Goal: Check status: Check status

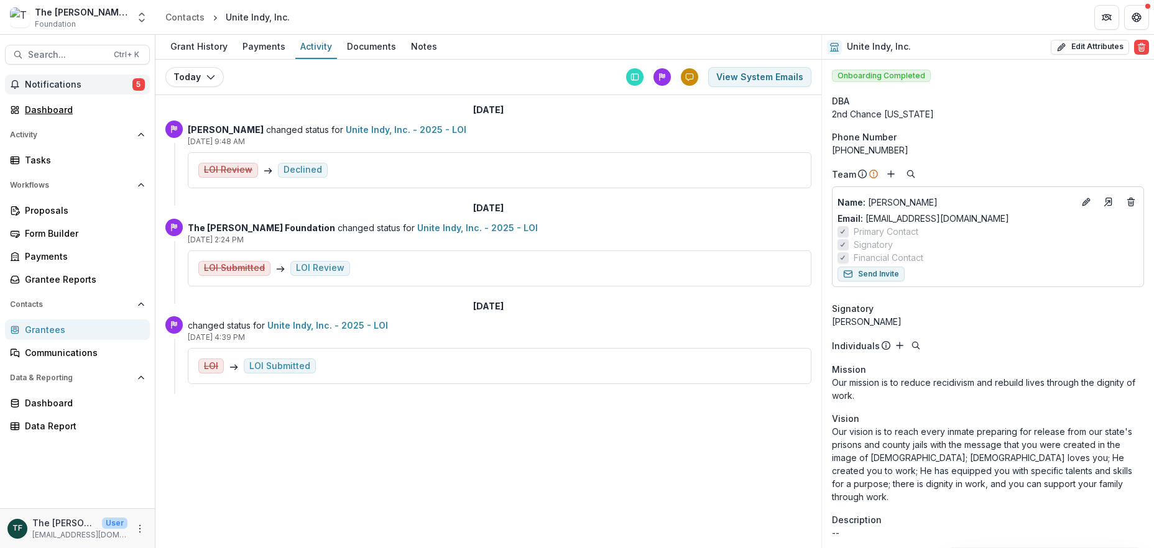
drag, startPoint x: 44, startPoint y: 107, endPoint x: 228, endPoint y: 106, distance: 184.0
click at [44, 107] on div "Dashboard" at bounding box center [82, 109] width 115 height 13
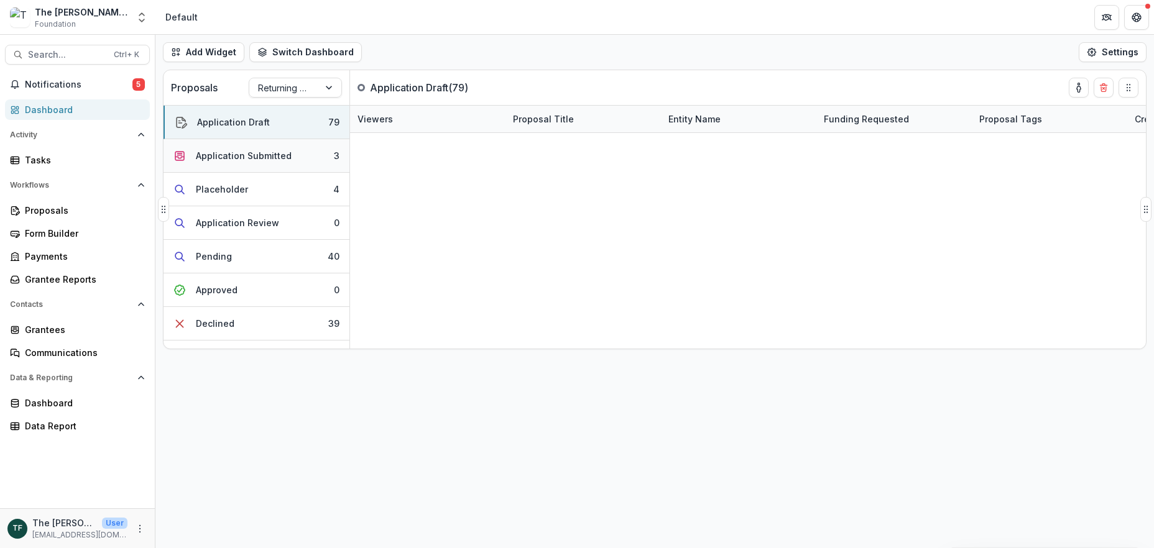
click at [224, 159] on div "Application Submitted" at bounding box center [244, 155] width 96 height 13
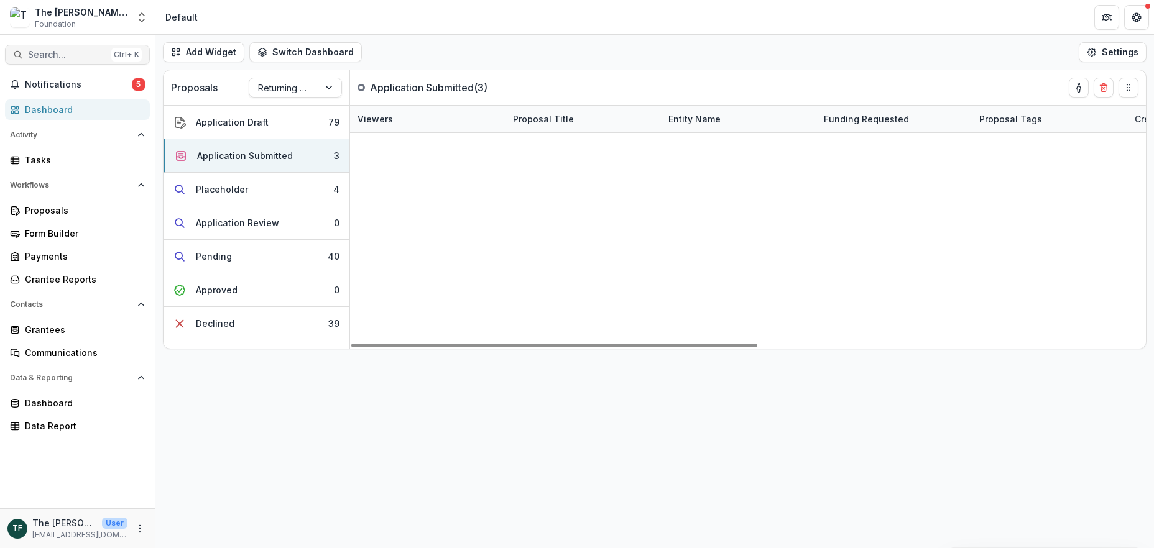
click at [75, 52] on span "Search..." at bounding box center [67, 55] width 78 height 11
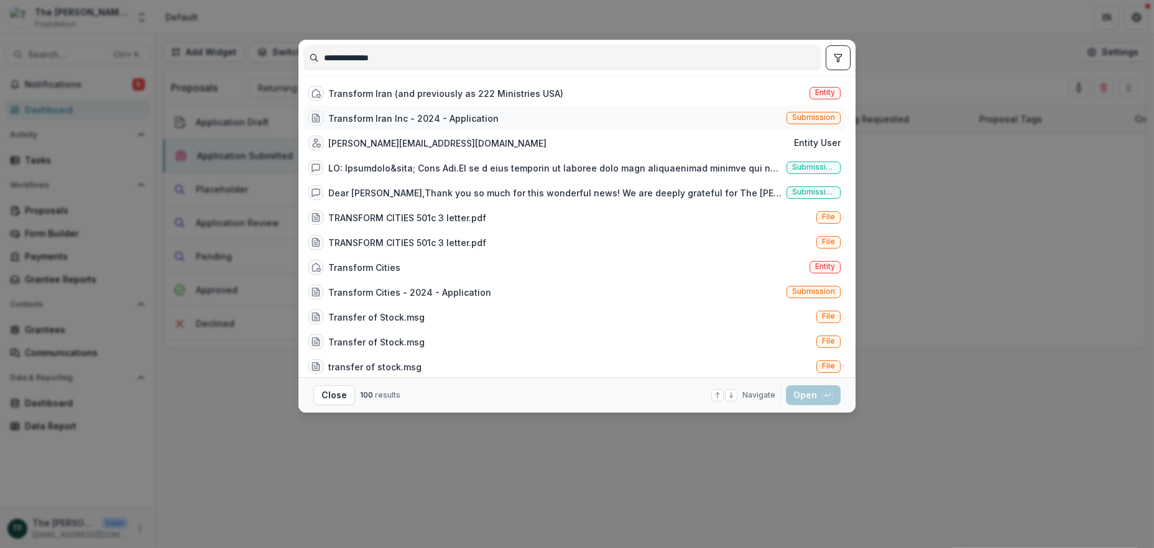
type input "**********"
click at [389, 118] on div "Transform Iran Inc - 2024 - Application" at bounding box center [413, 118] width 170 height 13
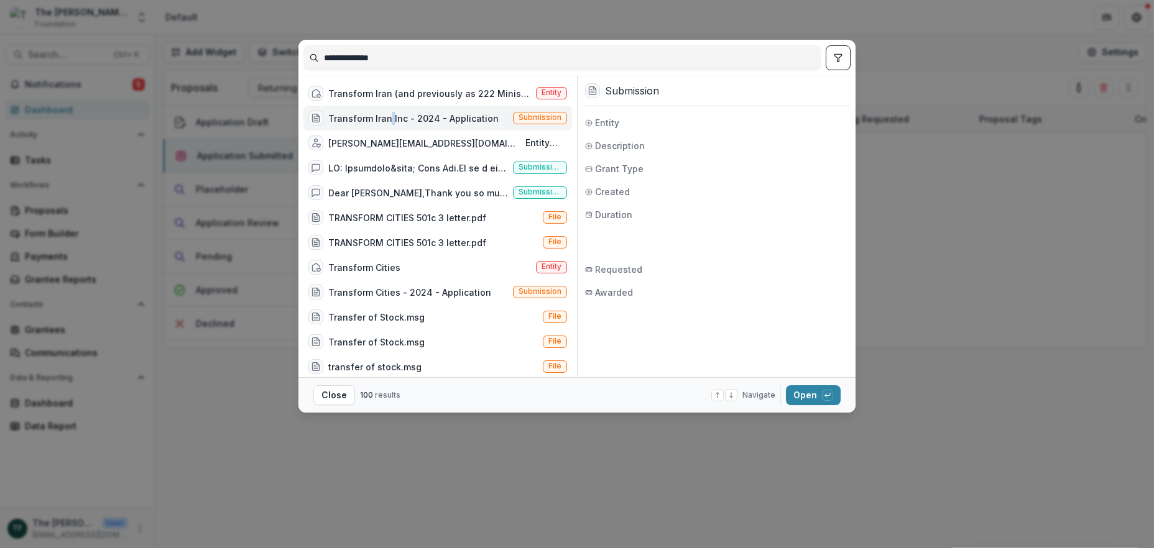
click at [389, 118] on div "Transform Iran Inc - 2024 - Application" at bounding box center [413, 118] width 170 height 13
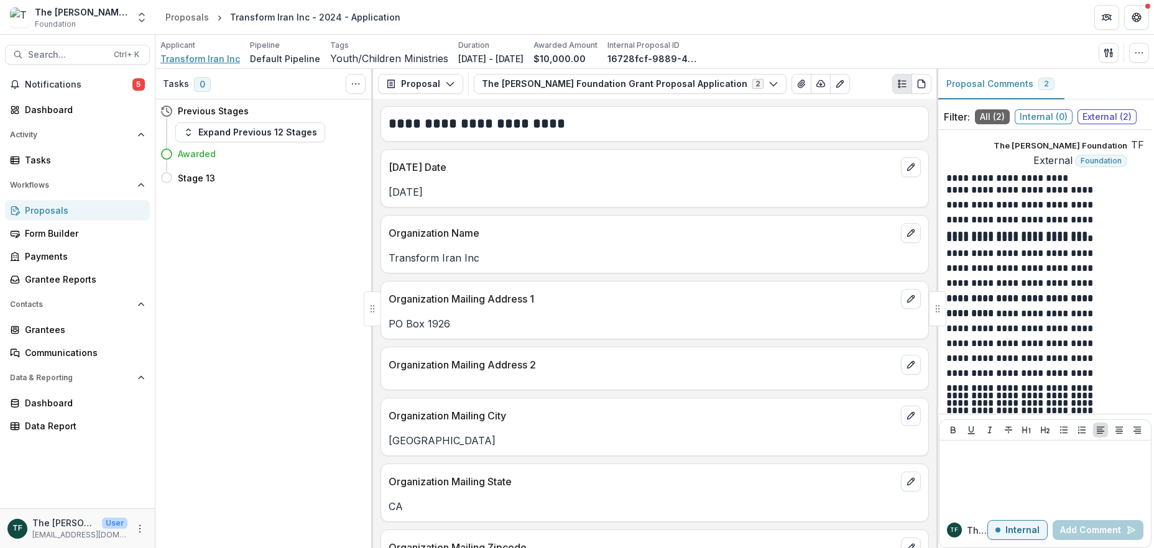
click at [196, 55] on span "Transform Iran Inc" at bounding box center [200, 58] width 80 height 13
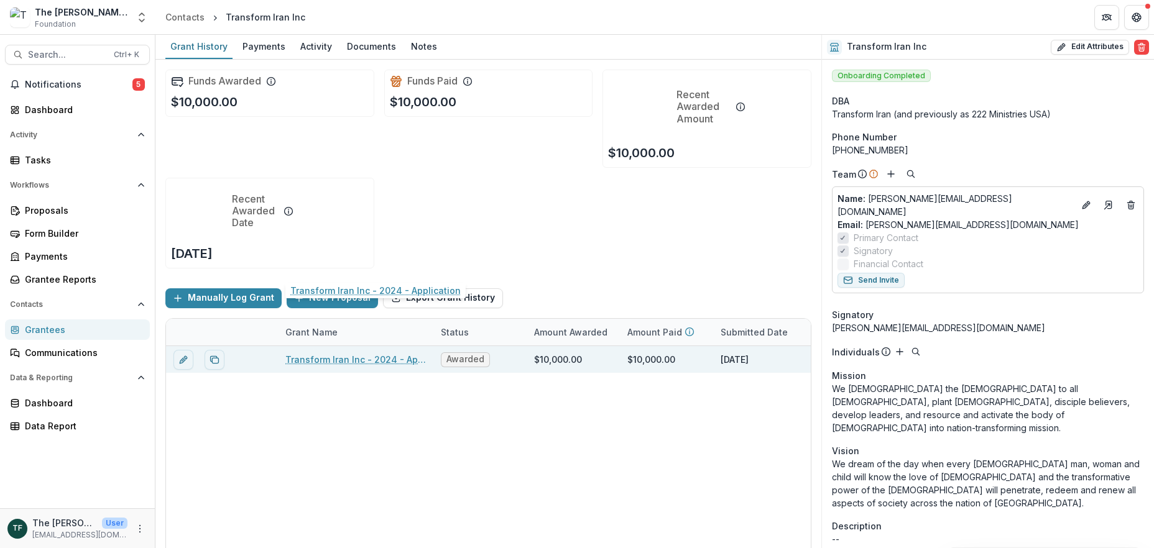
click at [338, 353] on link "Transform Iran Inc - 2024 - Application" at bounding box center [355, 359] width 141 height 13
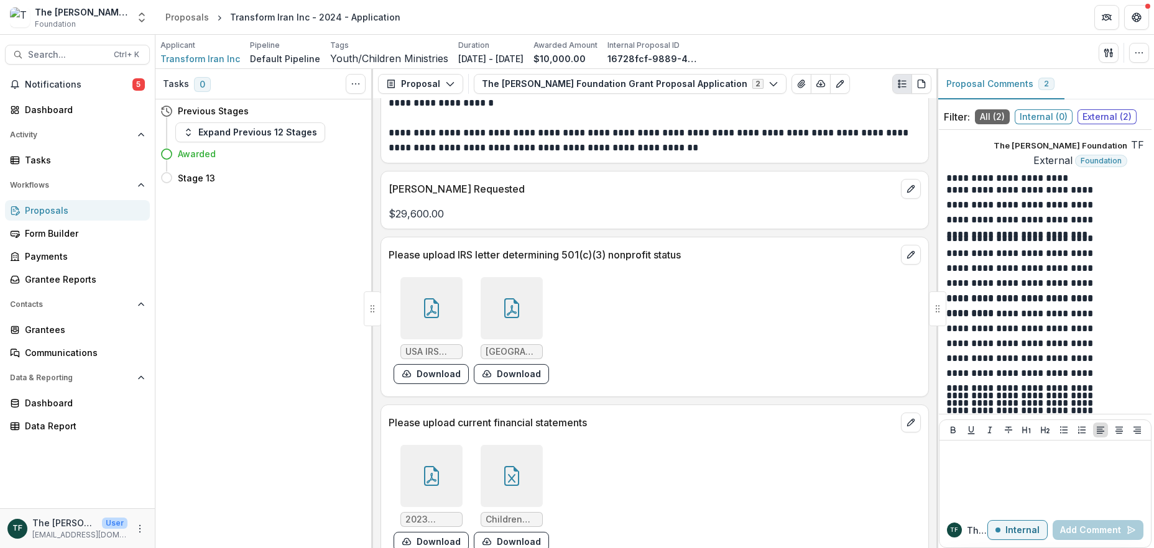
scroll to position [1741, 0]
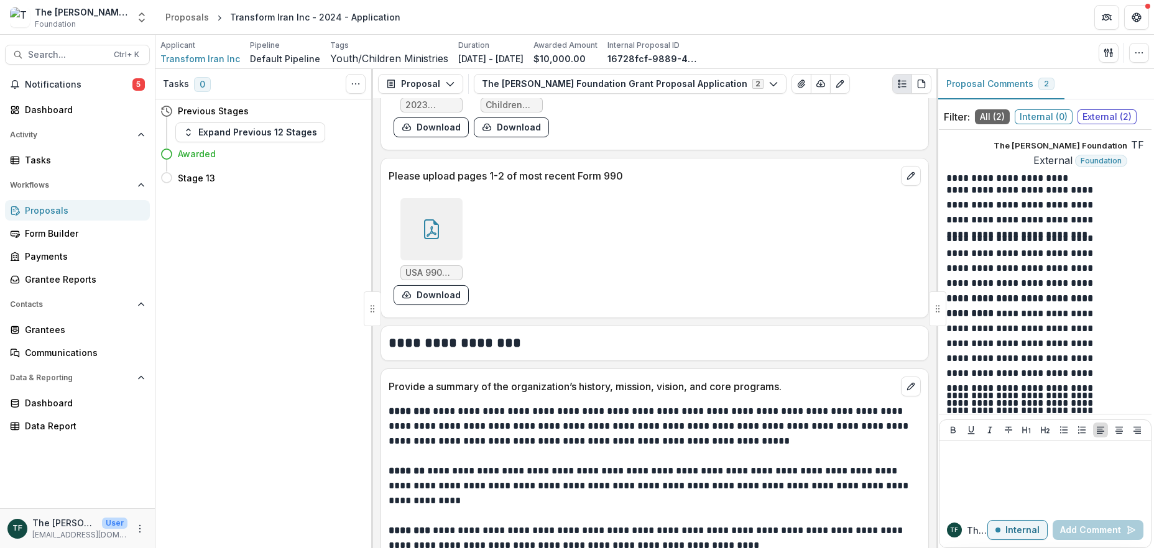
click at [422, 224] on icon at bounding box center [432, 229] width 20 height 20
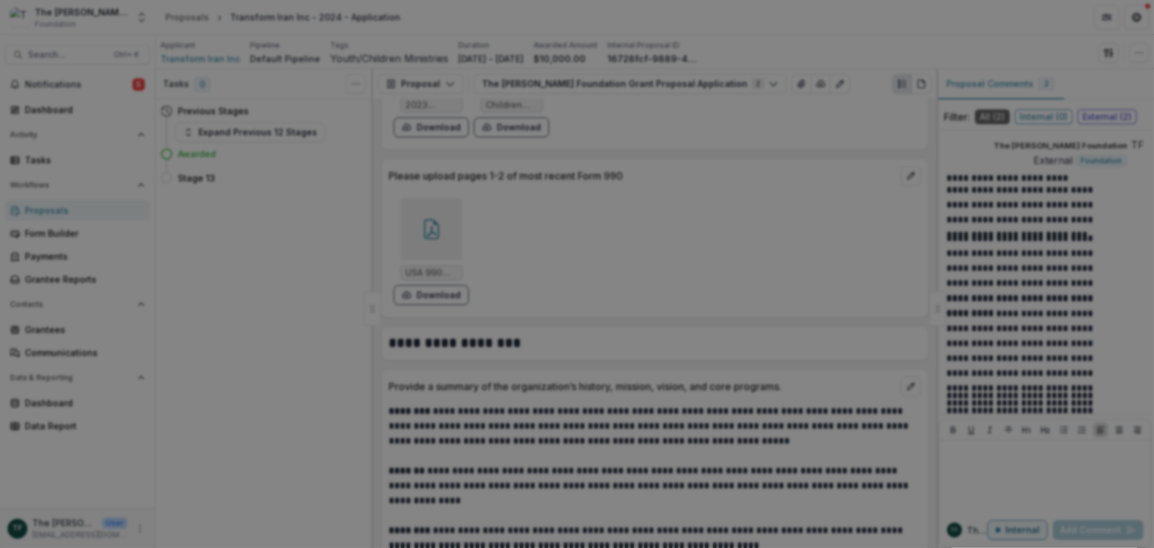
click at [1133, 19] on icon "Close" at bounding box center [1136, 14] width 7 height 7
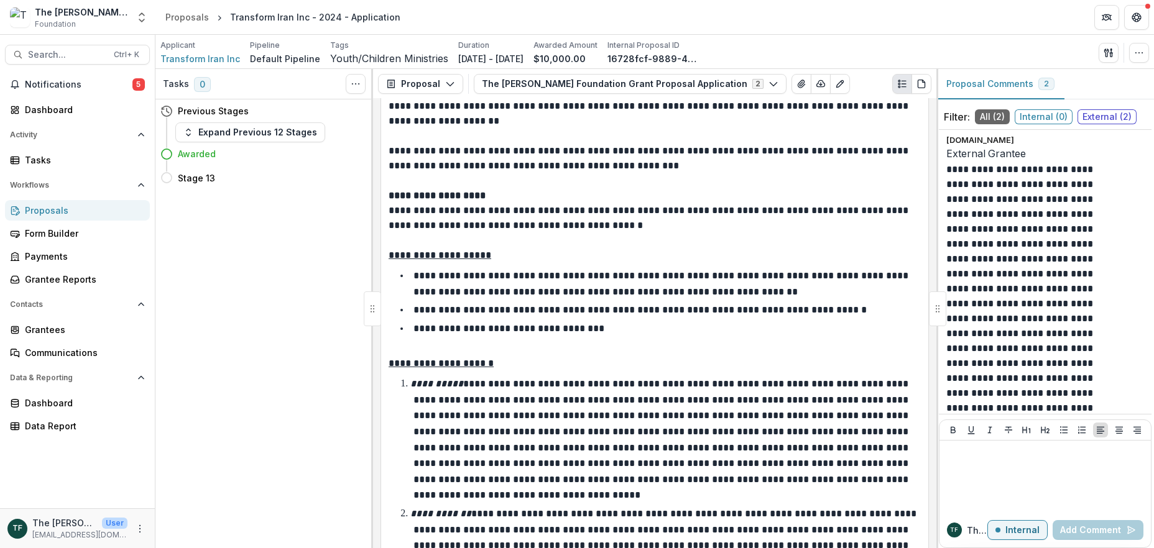
scroll to position [3150, 0]
